Goal: Task Accomplishment & Management: Use online tool/utility

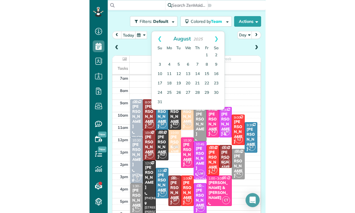
scroll to position [37, 0]
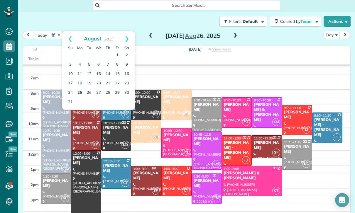
click at [79, 94] on link "25" at bounding box center [79, 92] width 9 height 9
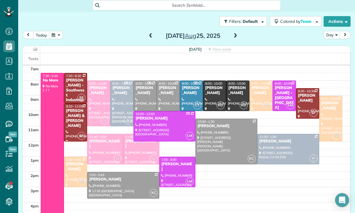
scroll to position [46, 0]
click at [237, 35] on span at bounding box center [235, 35] width 6 height 5
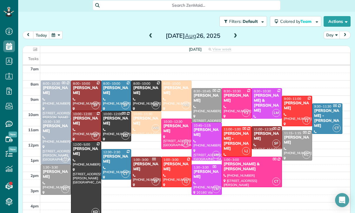
click at [148, 39] on span at bounding box center [150, 36] width 6 height 9
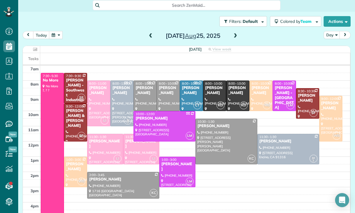
click at [73, 169] on div "[PERSON_NAME]" at bounding box center [76, 167] width 20 height 10
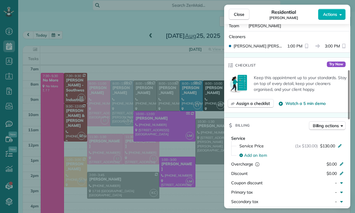
scroll to position [199, 0]
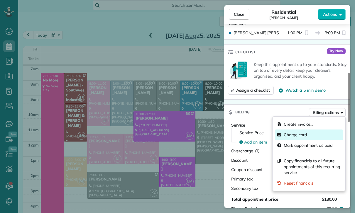
click at [303, 136] on span "Charge card" at bounding box center [294, 135] width 23 height 6
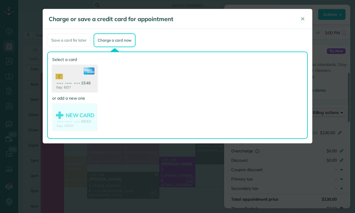
click at [72, 79] on use at bounding box center [74, 79] width 45 height 28
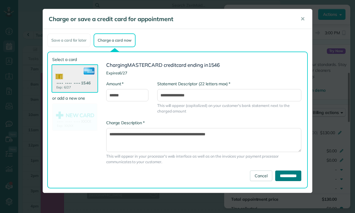
click at [286, 178] on input "**********" at bounding box center [288, 176] width 26 height 11
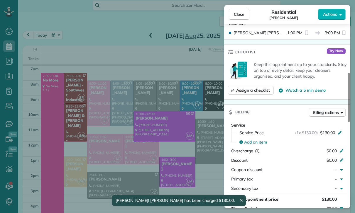
click at [174, 169] on div "Close Residential [PERSON_NAME] Actions Status Yet to Confirm [PERSON_NAME] · O…" at bounding box center [177, 106] width 355 height 213
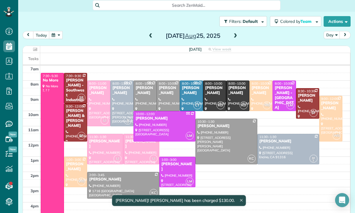
click at [235, 35] on span at bounding box center [235, 35] width 6 height 5
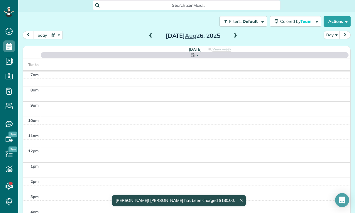
scroll to position [46, 0]
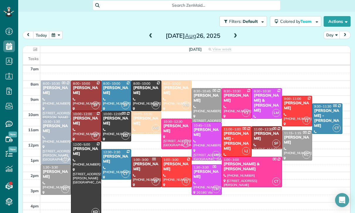
click at [236, 37] on span at bounding box center [235, 35] width 6 height 5
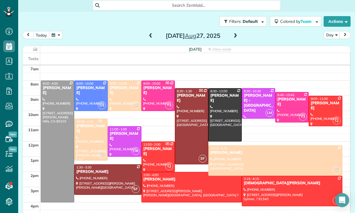
click at [289, 105] on div at bounding box center [291, 107] width 33 height 30
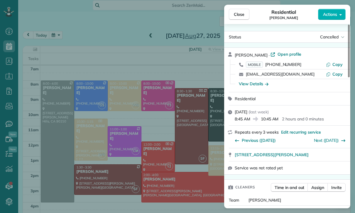
click at [188, 151] on div "Close Residential [PERSON_NAME] Actions Status Cancelled [PERSON_NAME] · Open p…" at bounding box center [177, 106] width 355 height 213
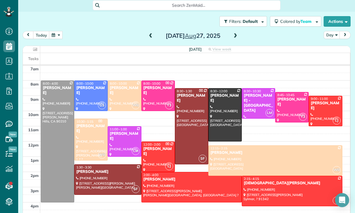
click at [234, 38] on span at bounding box center [235, 35] width 6 height 5
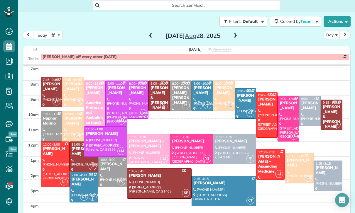
scroll to position [46, 0]
click at [55, 38] on button "button" at bounding box center [55, 35] width 13 height 8
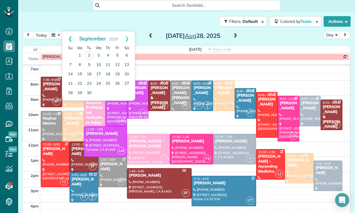
click at [67, 37] on link "Prev" at bounding box center [70, 38] width 16 height 15
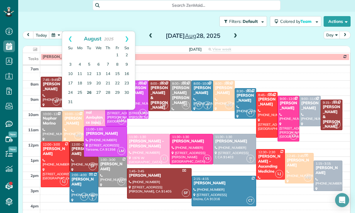
click at [88, 93] on link "26" at bounding box center [88, 92] width 9 height 9
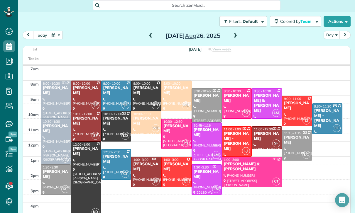
click at [259, 100] on div "[PERSON_NAME] & [PERSON_NAME]" at bounding box center [266, 103] width 27 height 20
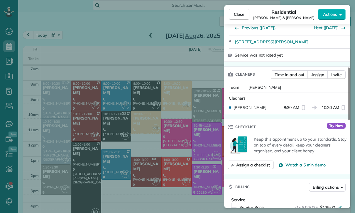
scroll to position [193, 0]
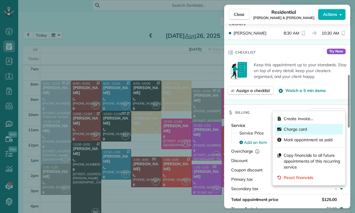
click at [290, 128] on span "Charge card" at bounding box center [294, 129] width 23 height 6
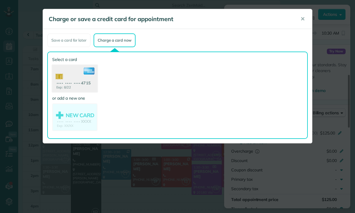
click at [80, 79] on use at bounding box center [74, 79] width 45 height 28
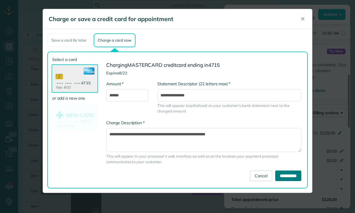
click at [288, 175] on input "**********" at bounding box center [288, 176] width 26 height 11
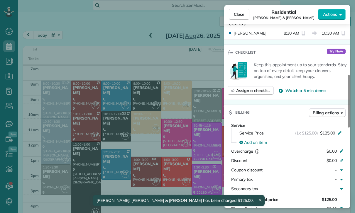
click at [176, 146] on div "Close Residential [PERSON_NAME] & [PERSON_NAME] Actions Status Confirmed [PERSO…" at bounding box center [177, 106] width 355 height 213
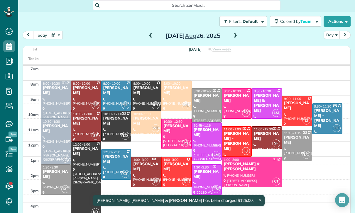
click at [237, 34] on span at bounding box center [235, 35] width 6 height 5
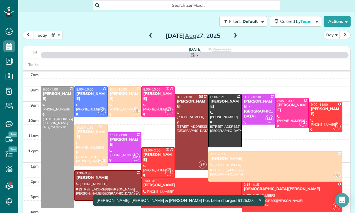
scroll to position [46, 0]
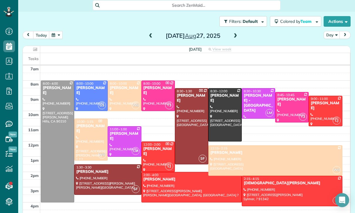
click at [235, 37] on span at bounding box center [235, 35] width 6 height 5
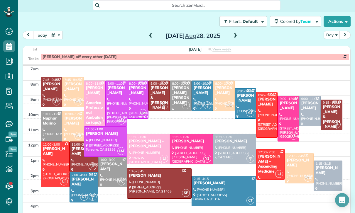
click at [236, 36] on span at bounding box center [235, 35] width 6 height 5
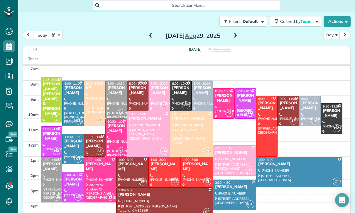
click at [235, 35] on span at bounding box center [235, 35] width 6 height 5
